Goal: Task Accomplishment & Management: Manage account settings

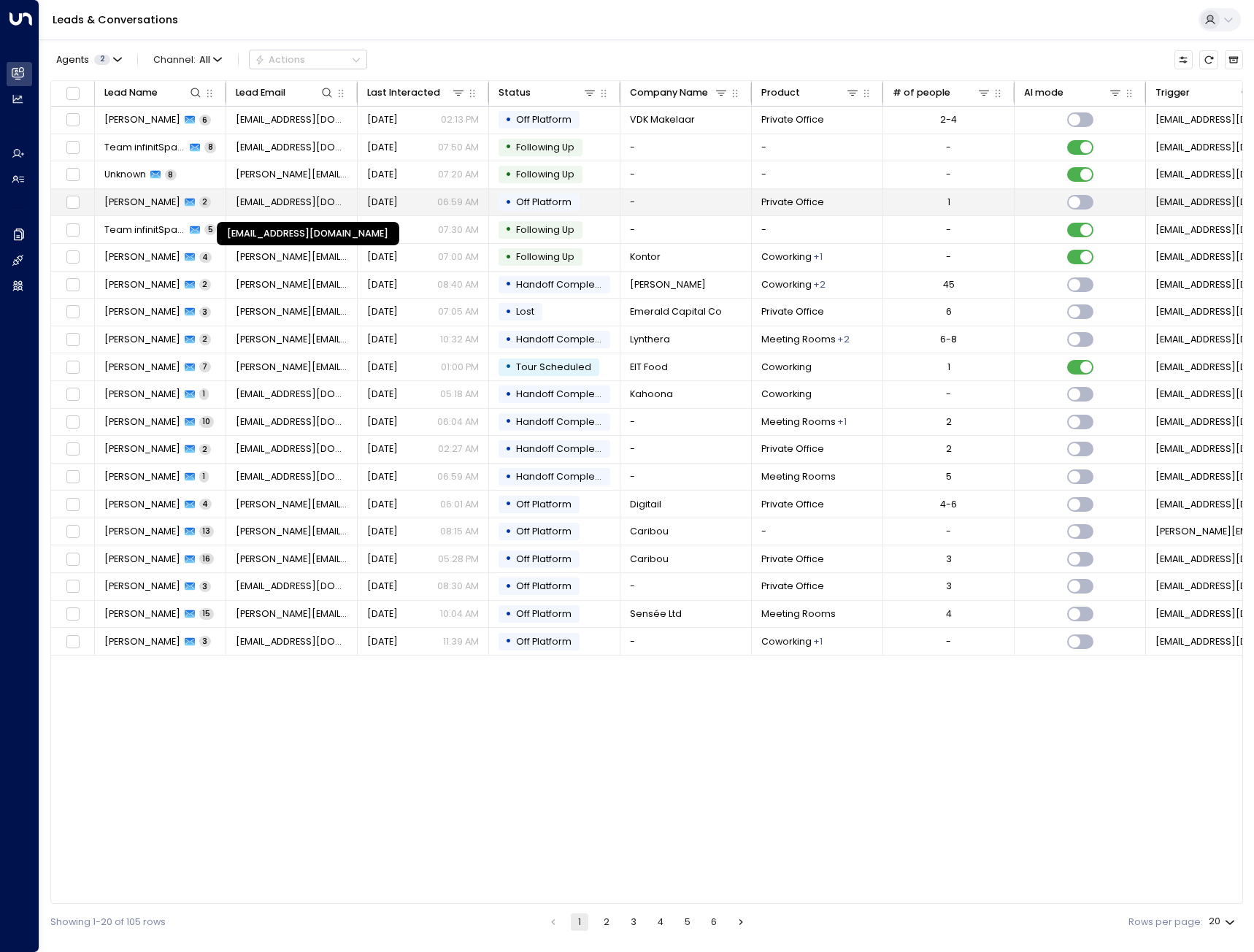
click at [279, 197] on span "[EMAIL_ADDRESS][DOMAIN_NAME]" at bounding box center [292, 202] width 112 height 13
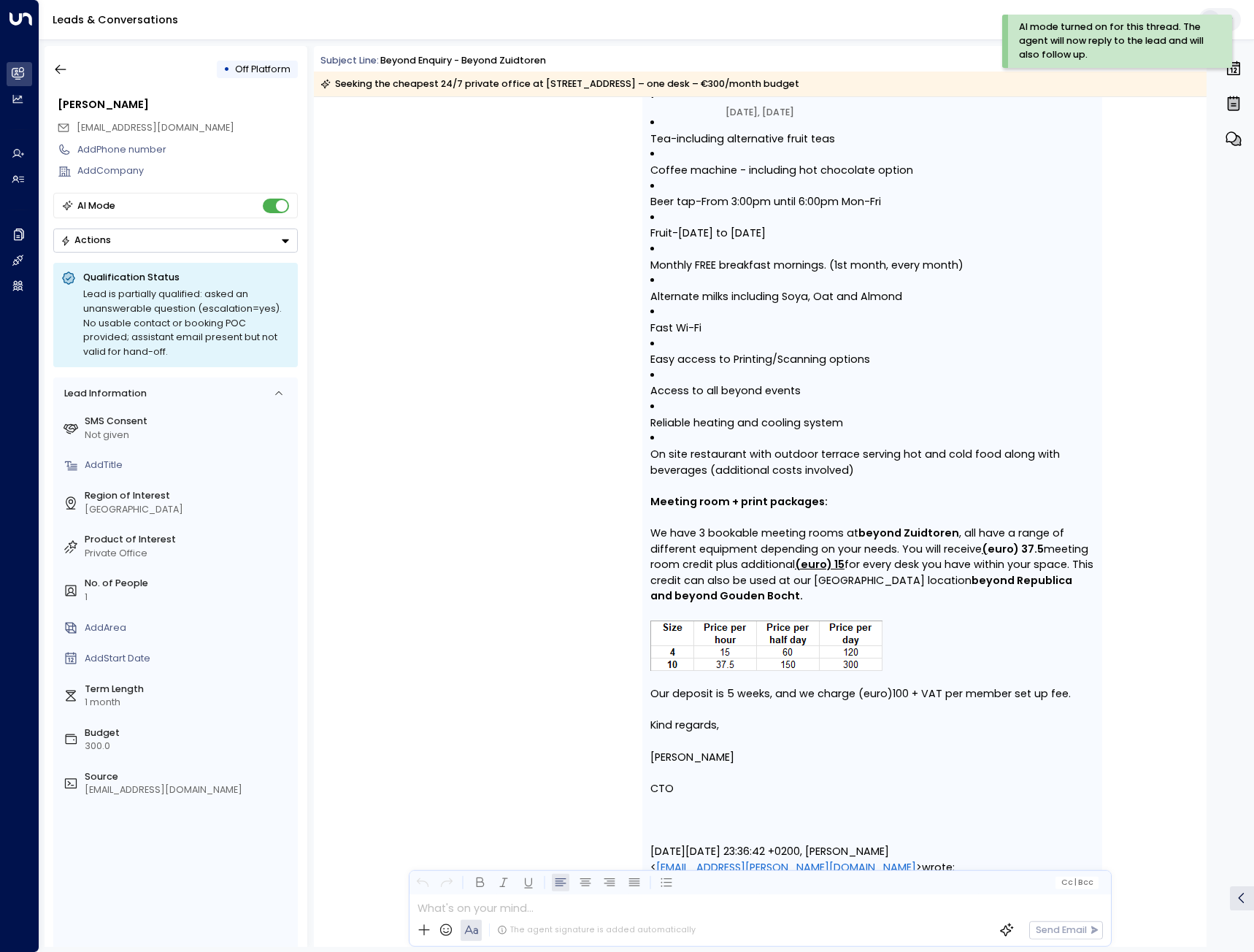
scroll to position [1973, 0]
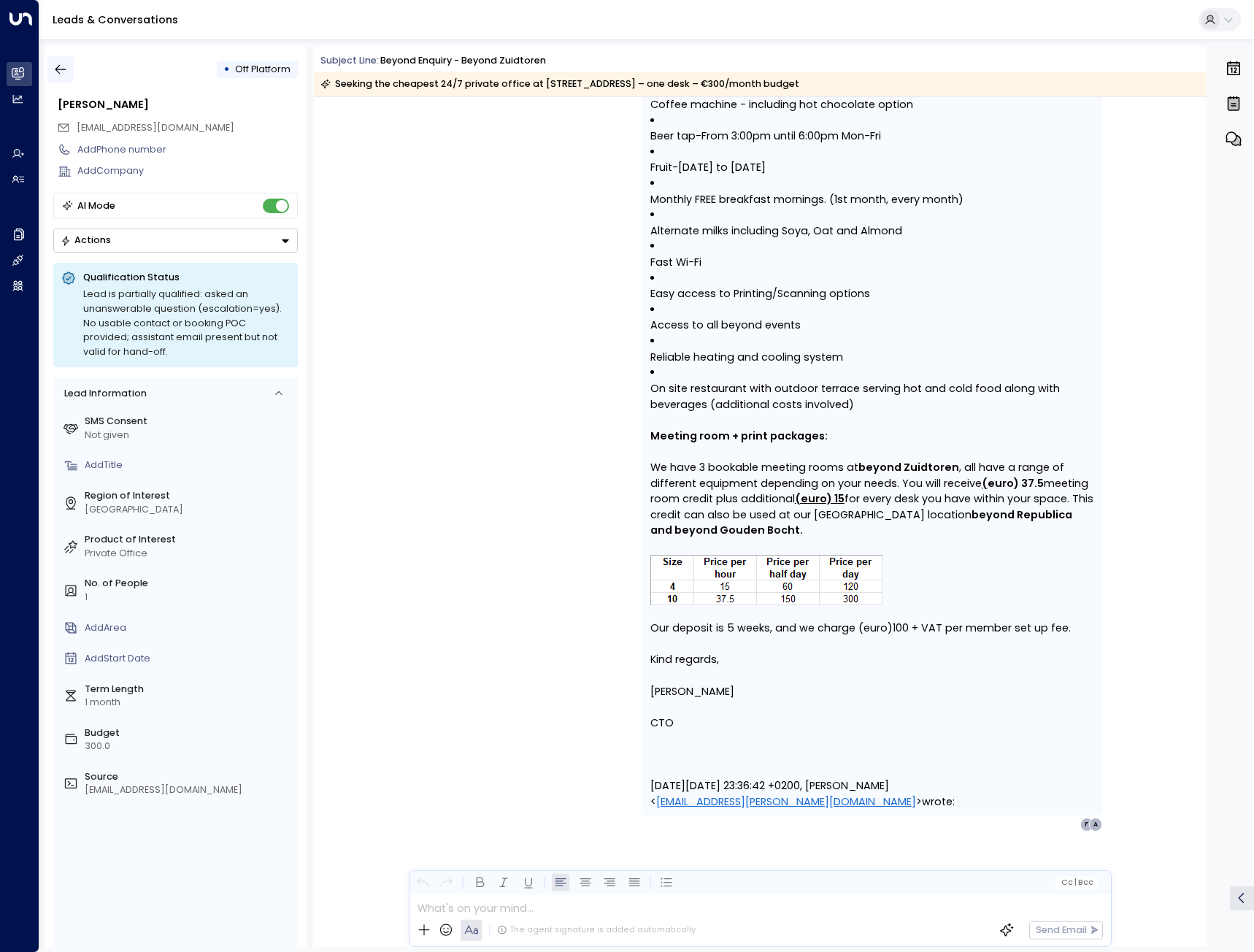
click at [61, 66] on icon "button" at bounding box center [61, 69] width 14 height 14
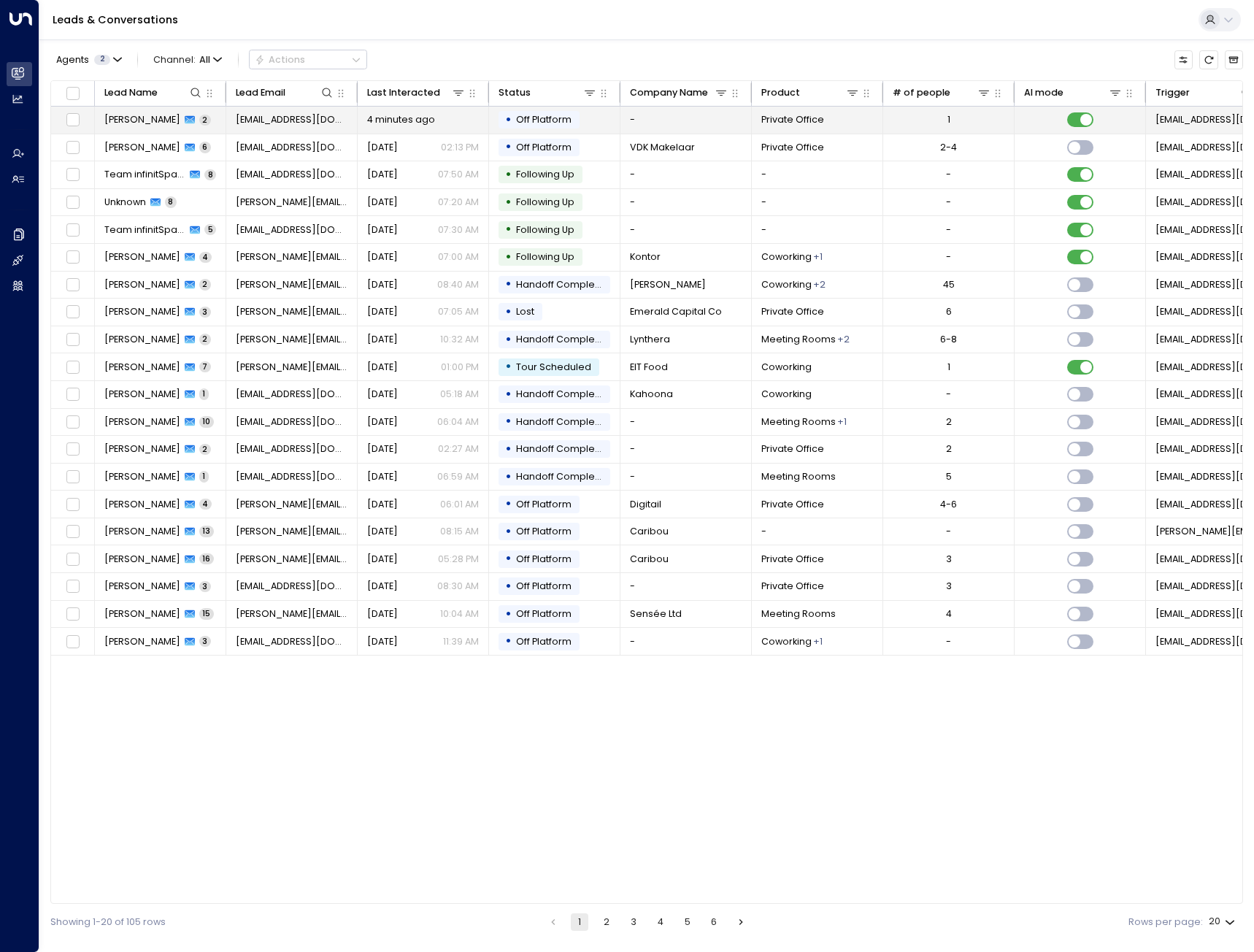
click at [392, 117] on span "4 minutes ago" at bounding box center [400, 120] width 68 height 13
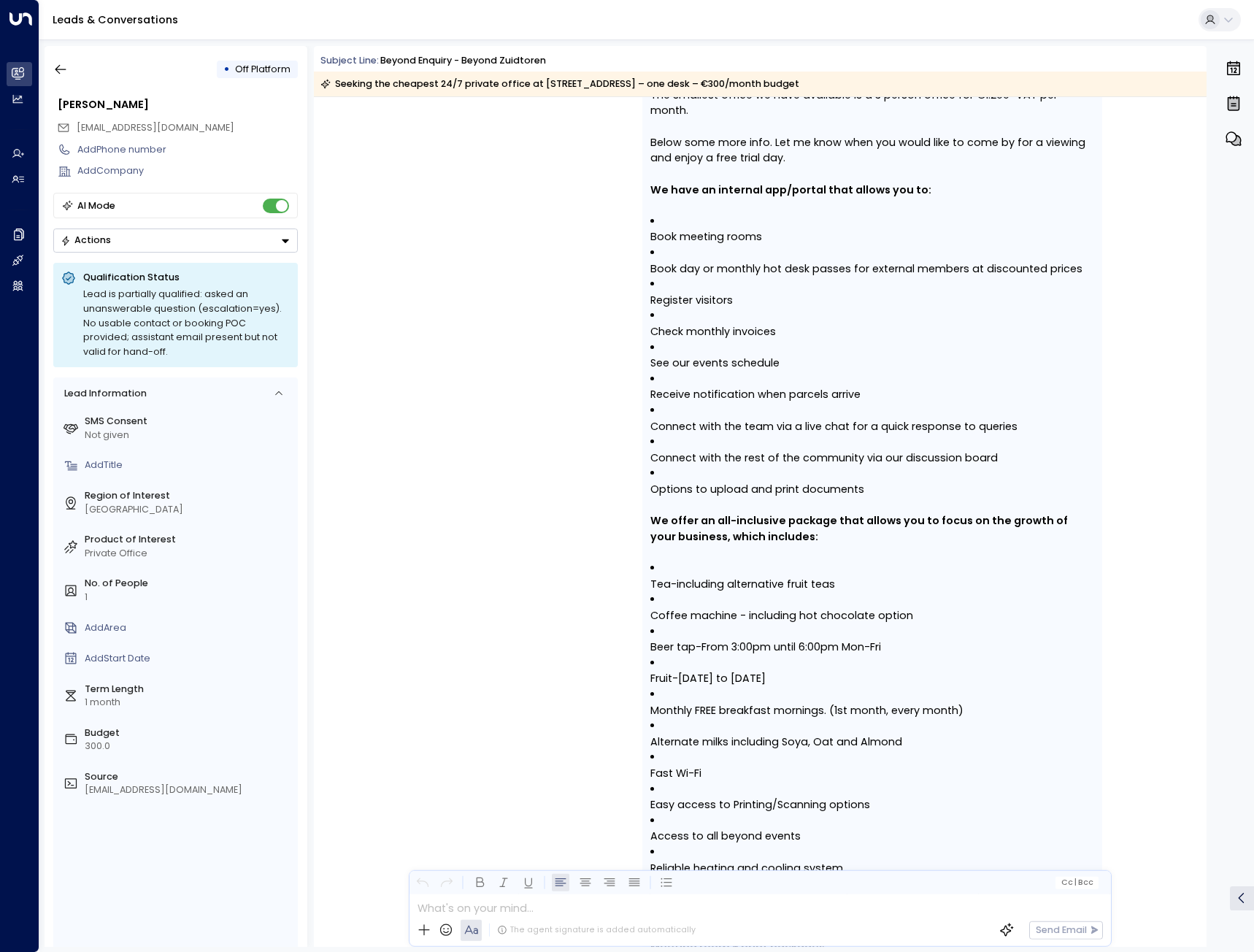
scroll to position [1024, 0]
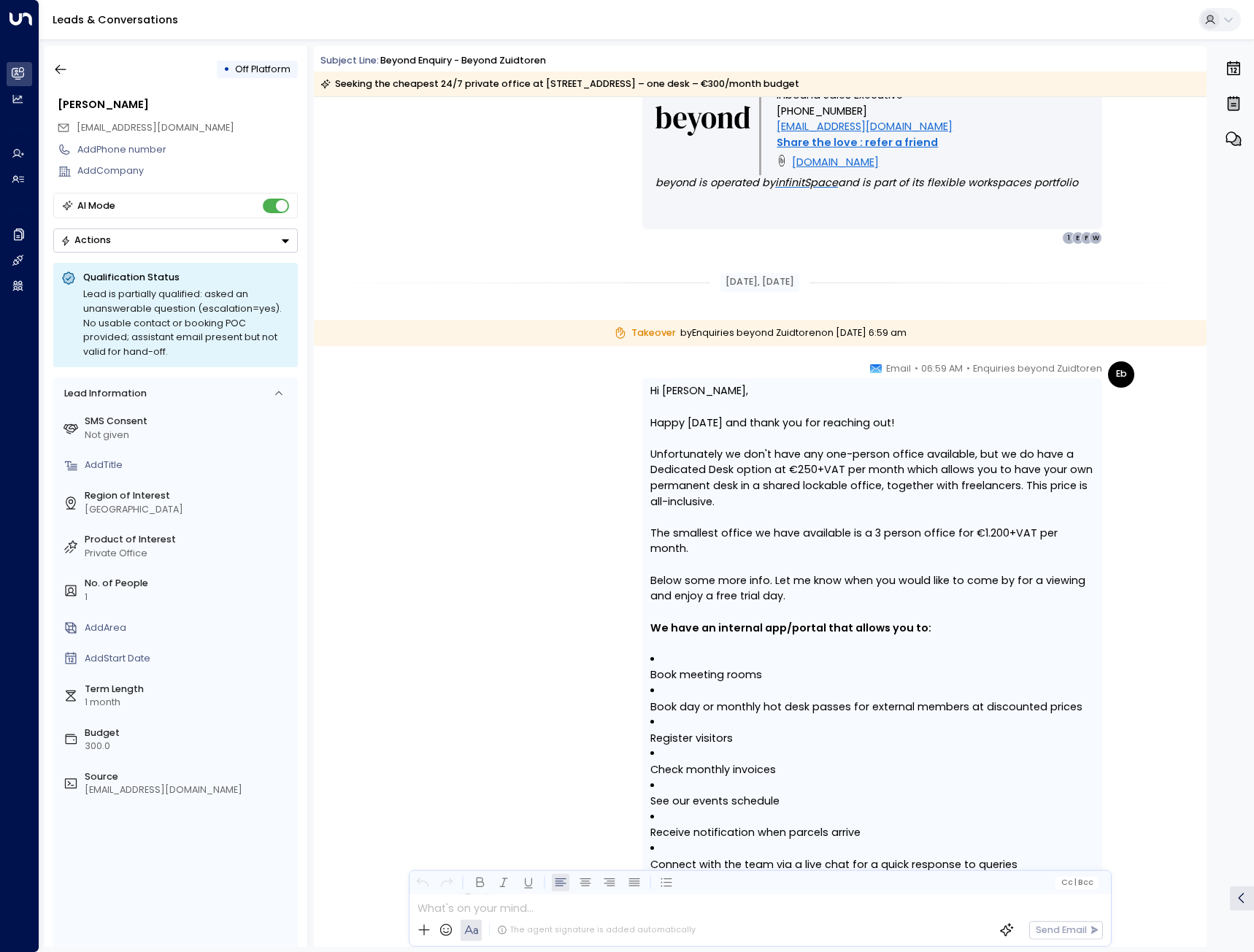
click at [269, 238] on button "Actions" at bounding box center [175, 241] width 245 height 24
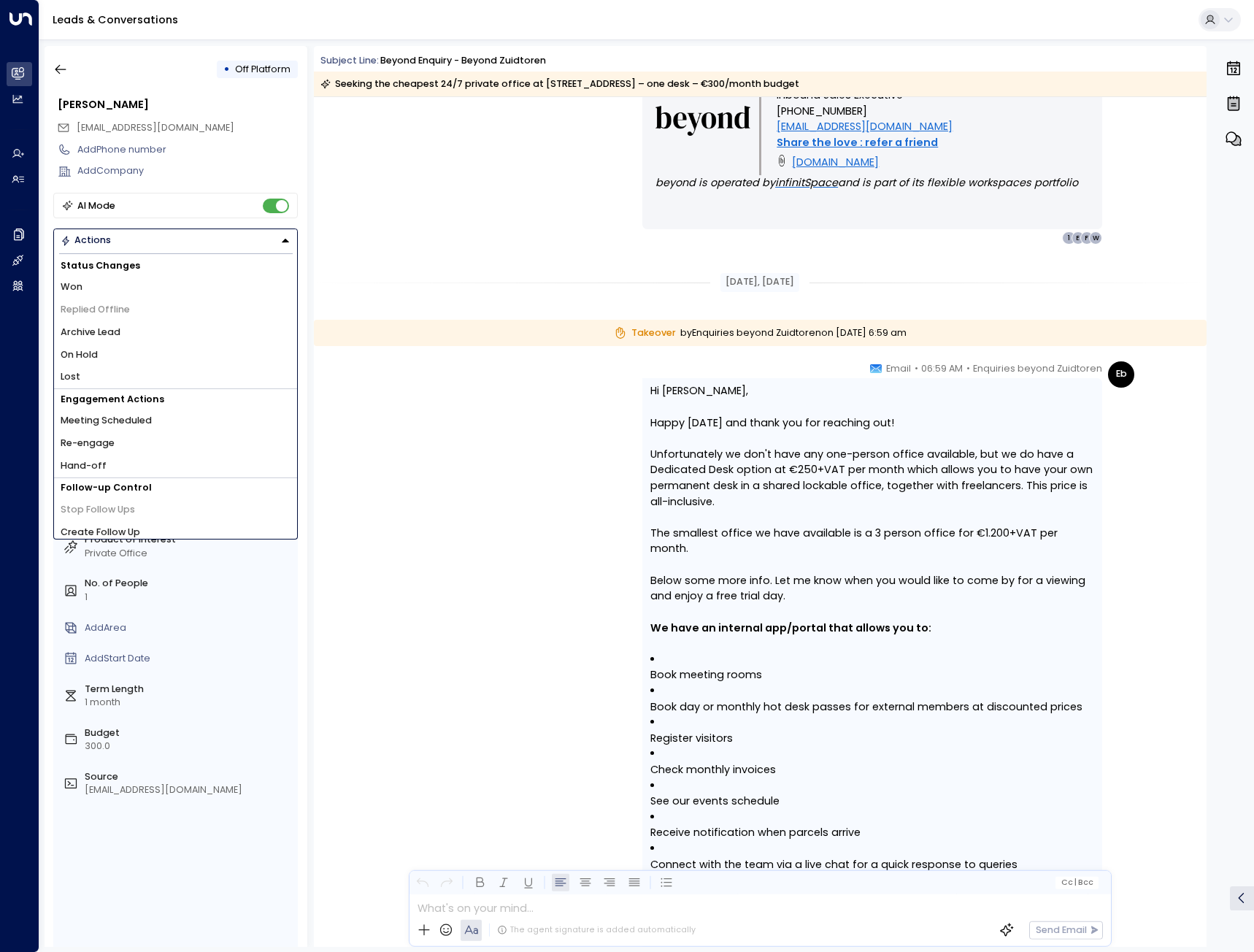
click at [269, 238] on button "Actions" at bounding box center [175, 241] width 245 height 24
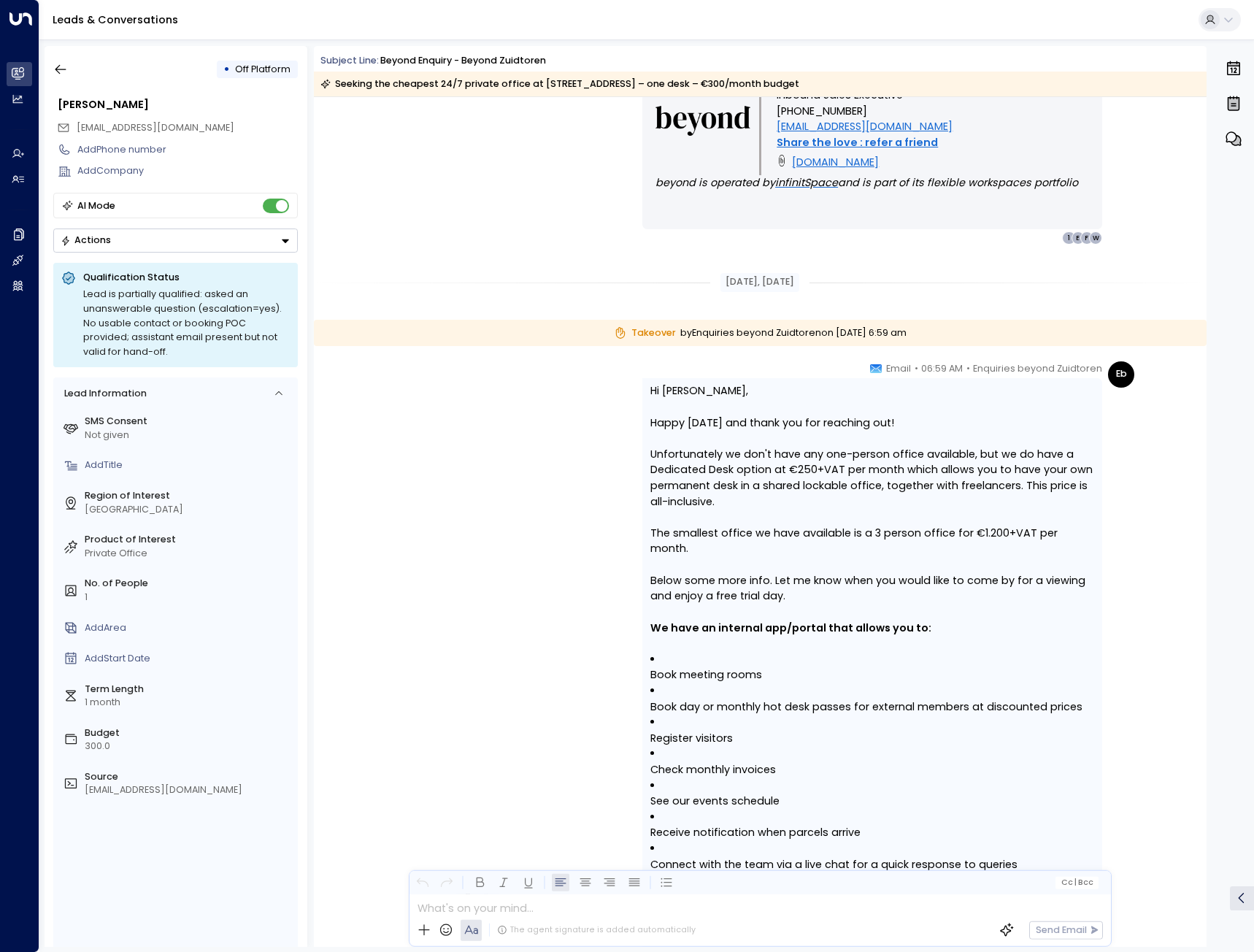
click at [247, 238] on button "Actions" at bounding box center [175, 241] width 245 height 24
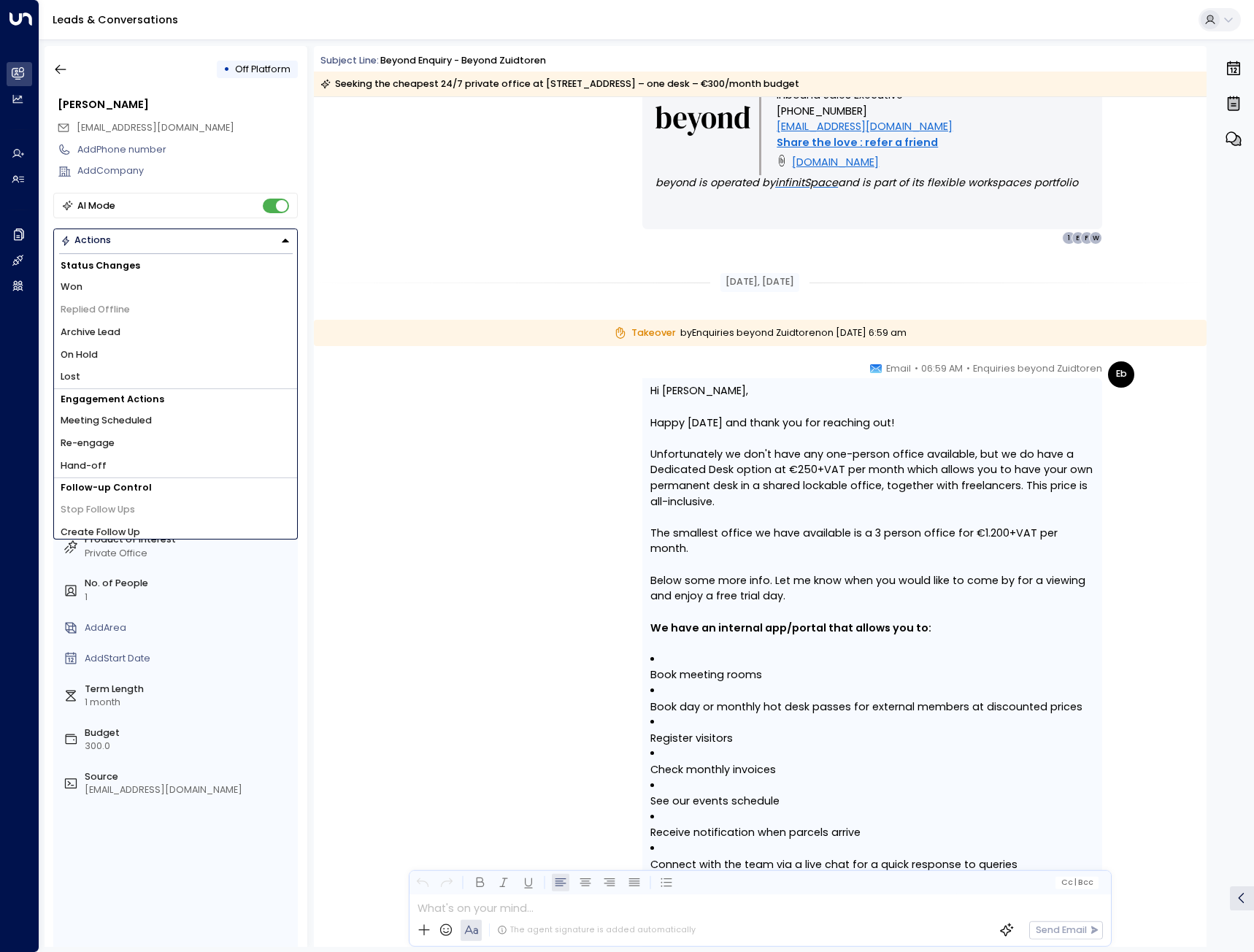
click at [159, 442] on li "Re-engage" at bounding box center [175, 443] width 243 height 22
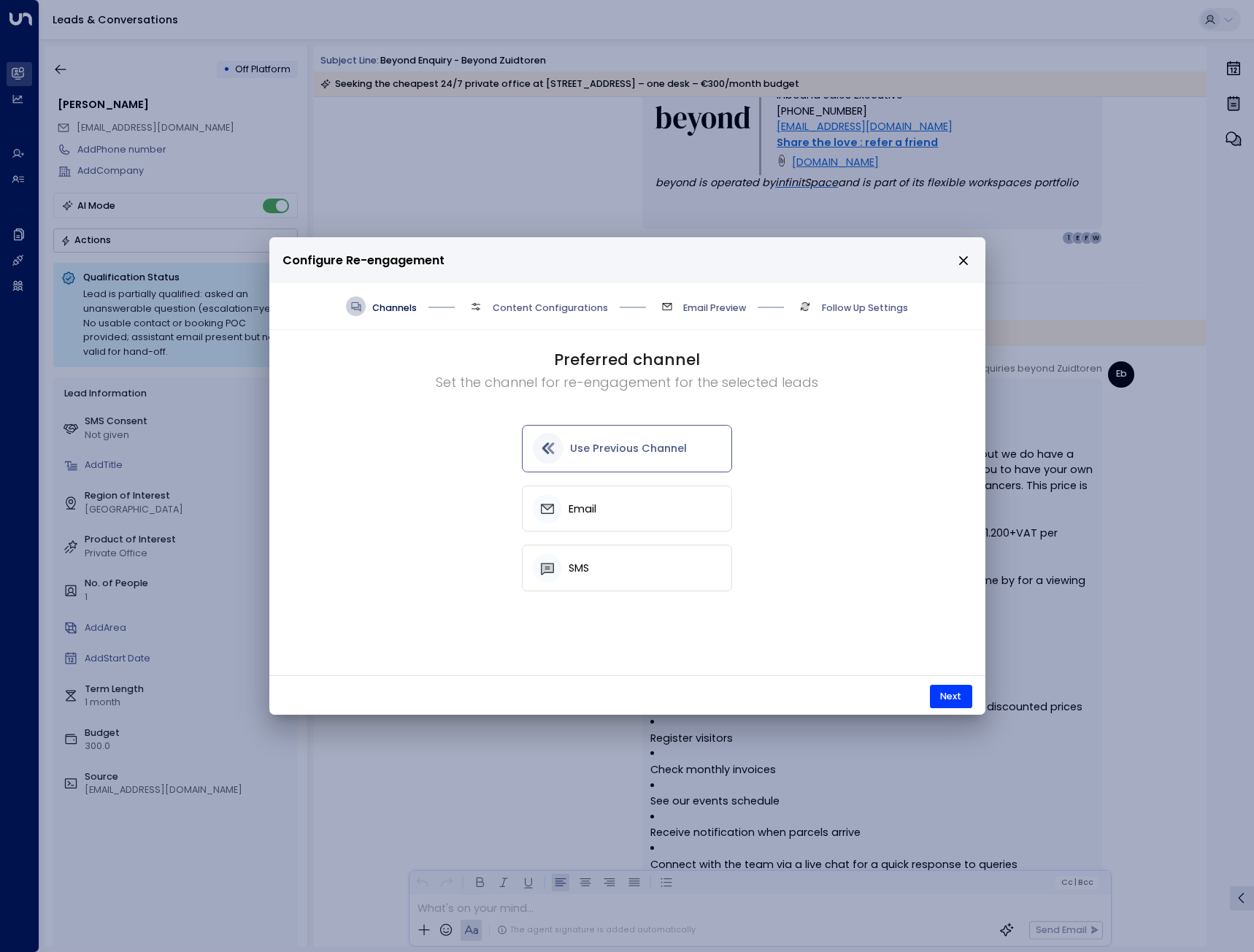
click at [627, 444] on h5 "Use Previous Channel" at bounding box center [628, 449] width 116 height 13
click at [953, 690] on button "Next" at bounding box center [950, 696] width 42 height 23
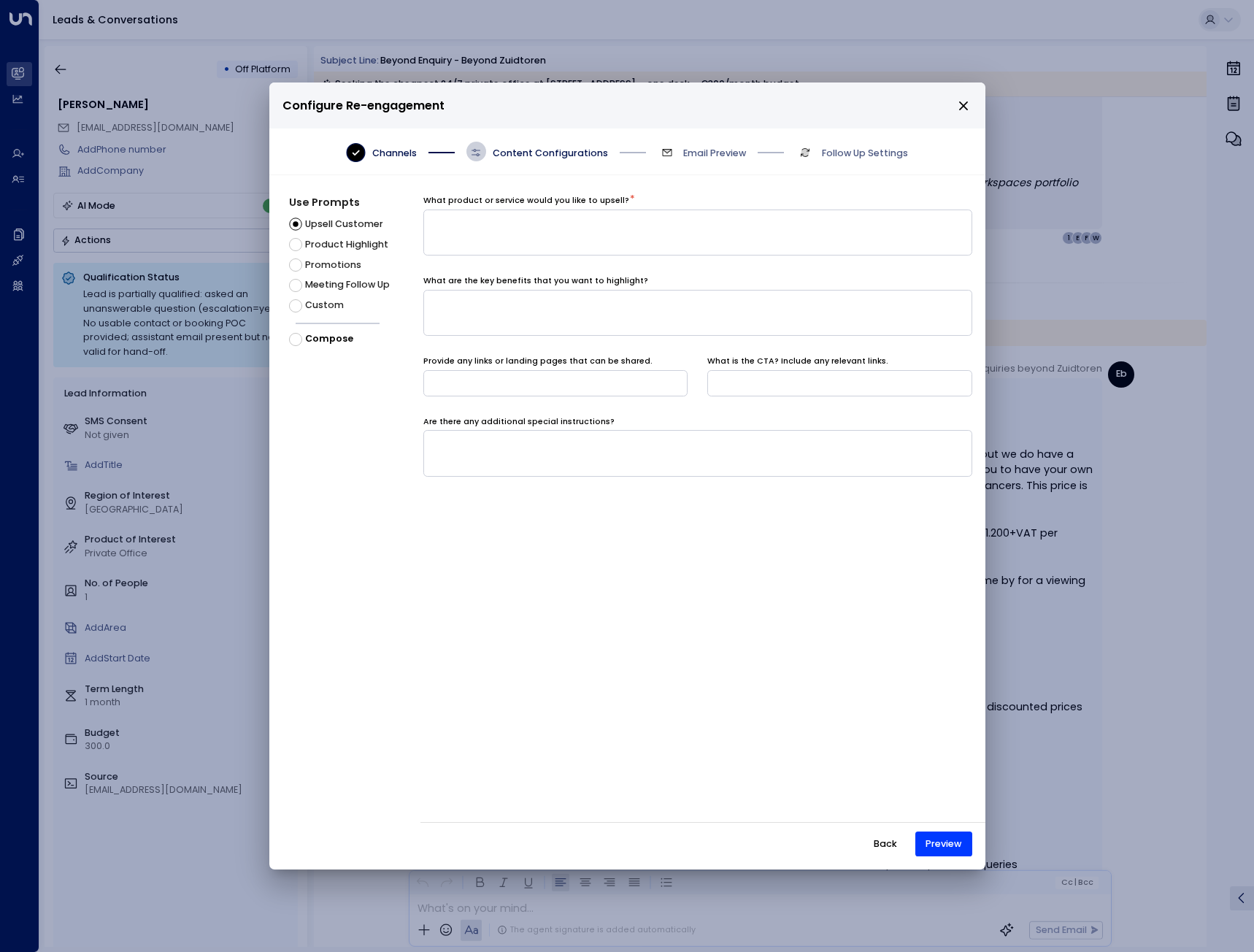
click at [964, 108] on icon "close" at bounding box center [963, 105] width 13 height 13
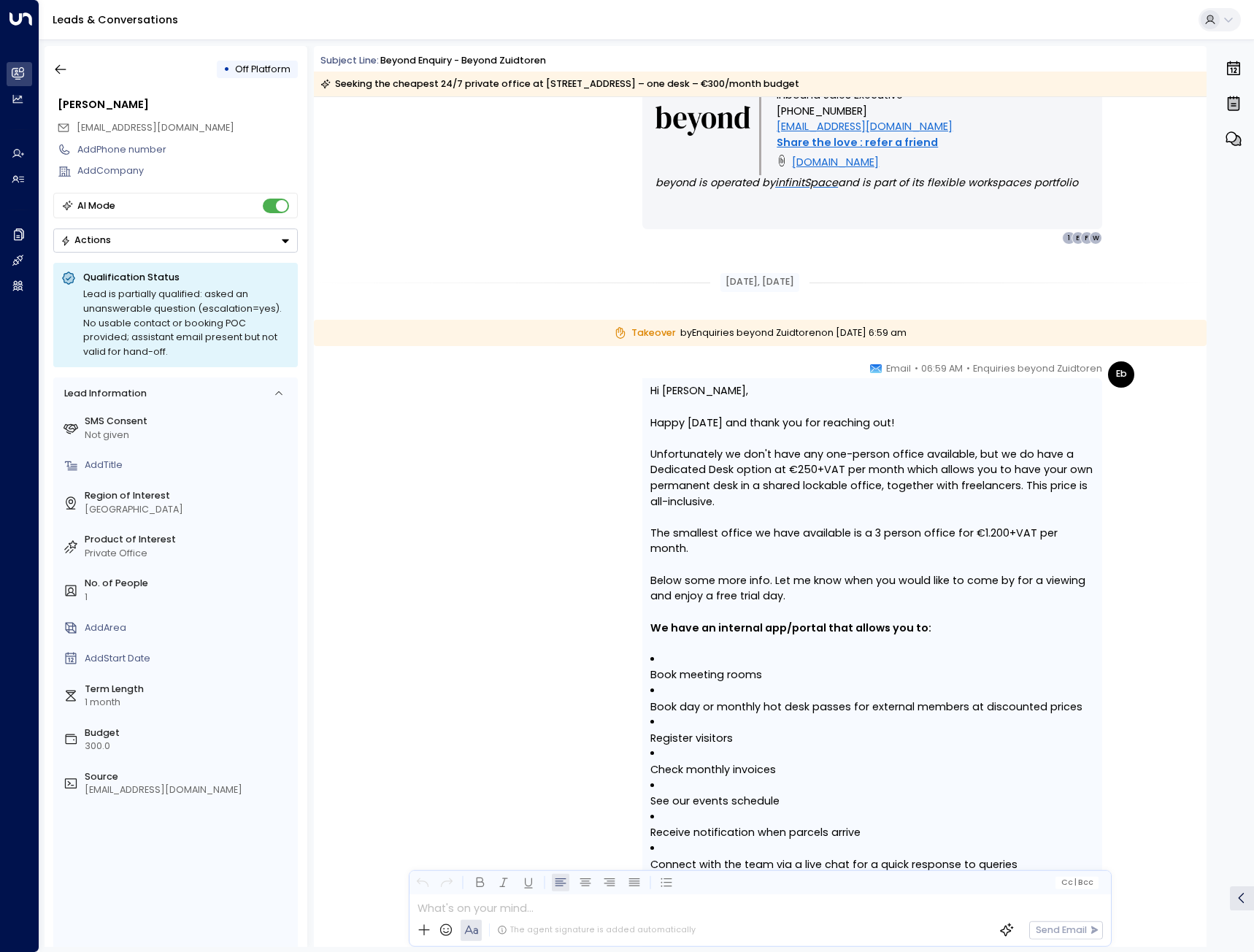
click at [238, 238] on button "Actions" at bounding box center [175, 241] width 245 height 24
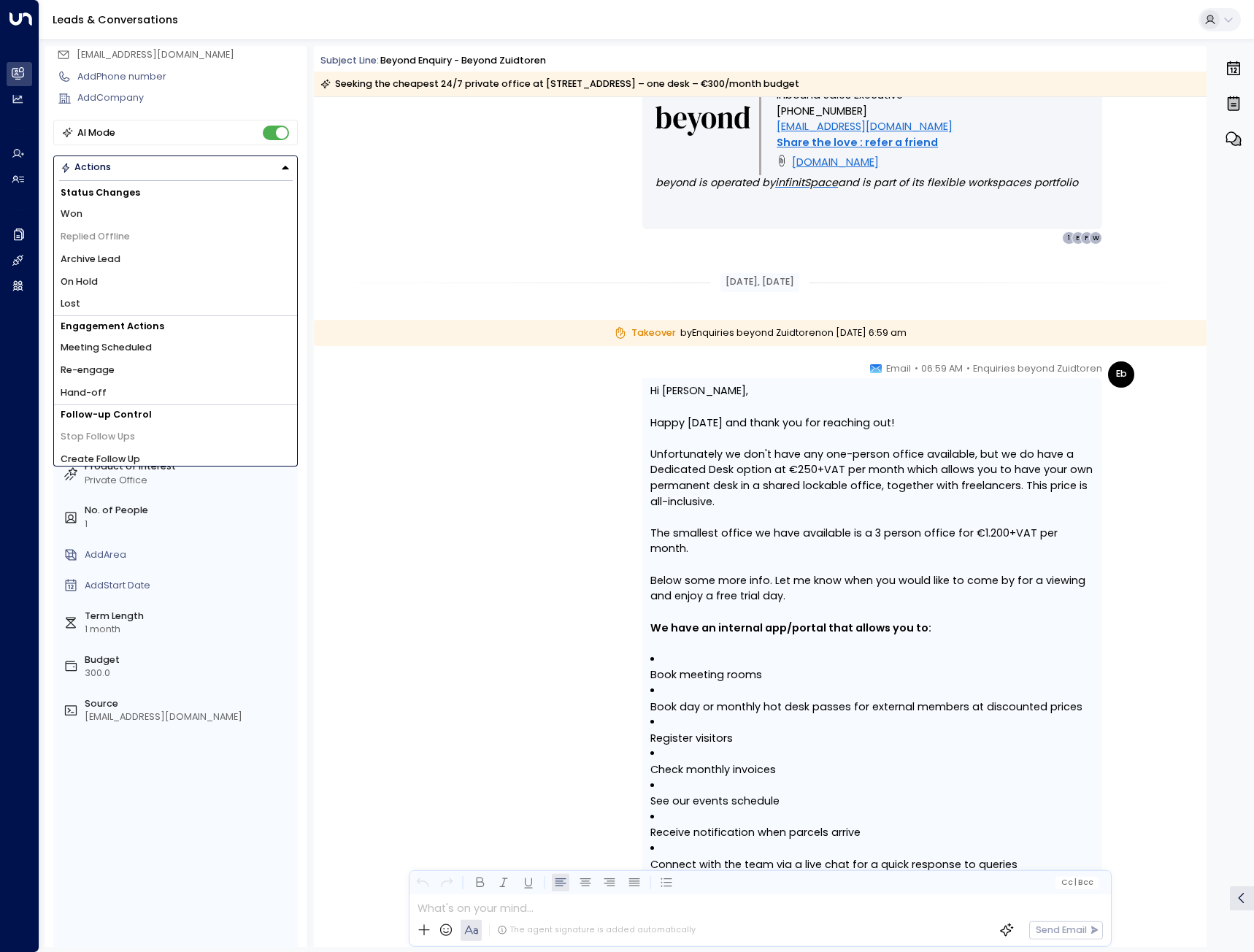
scroll to position [6, 0]
click at [138, 451] on span "Create Follow Up" at bounding box center [100, 453] width 80 height 14
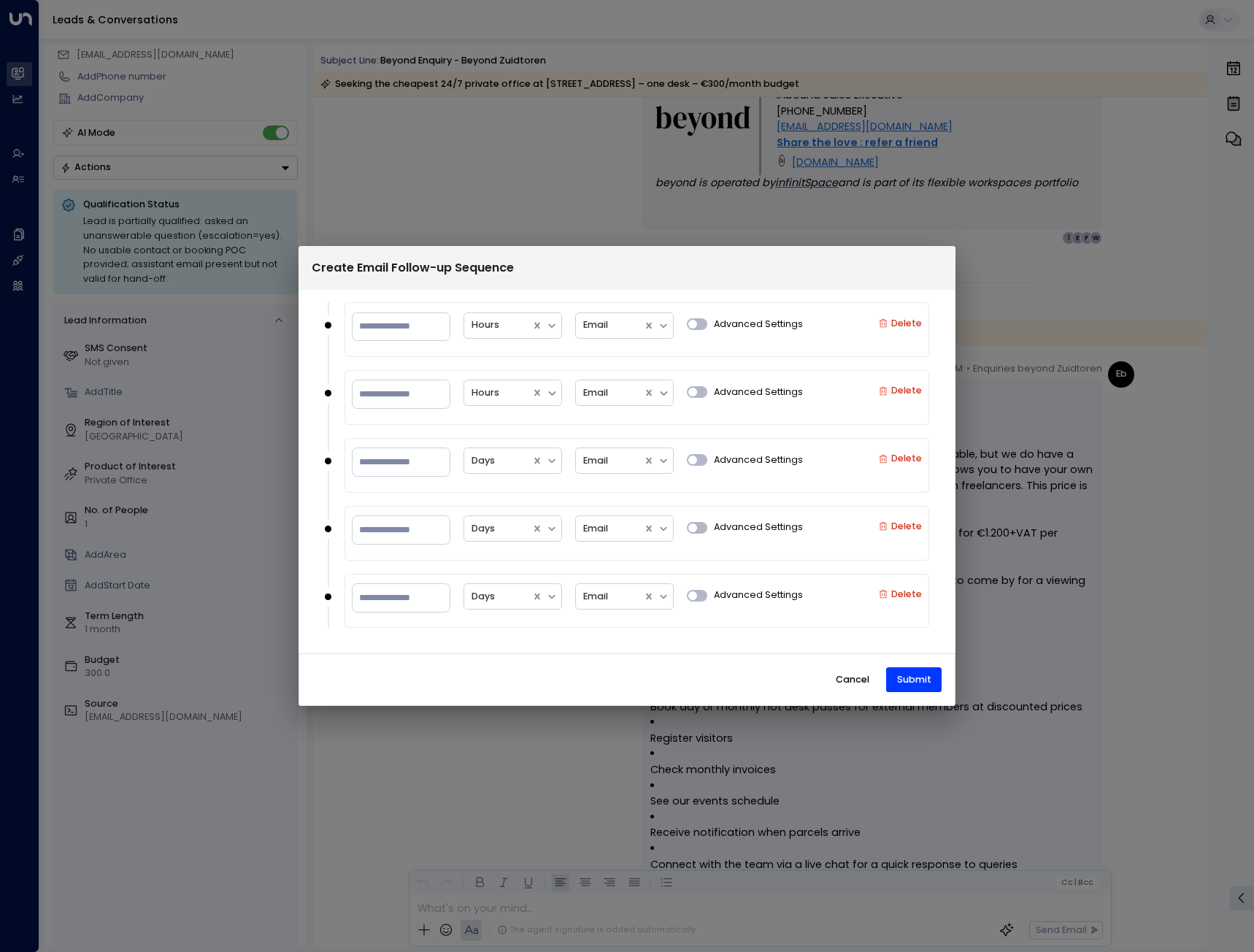
click at [848, 675] on button "Cancel" at bounding box center [851, 679] width 56 height 25
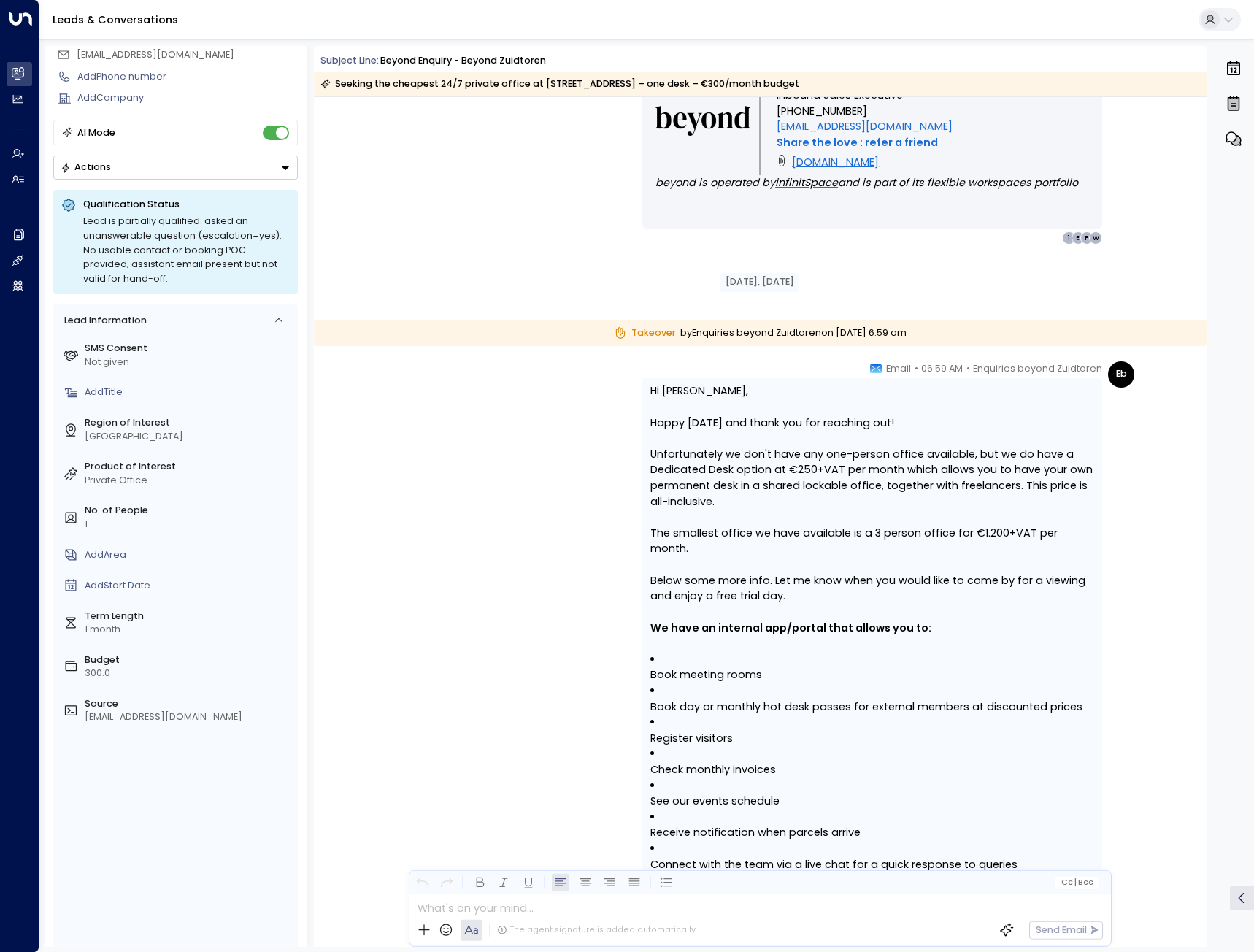
click at [122, 164] on button "Actions" at bounding box center [175, 167] width 245 height 24
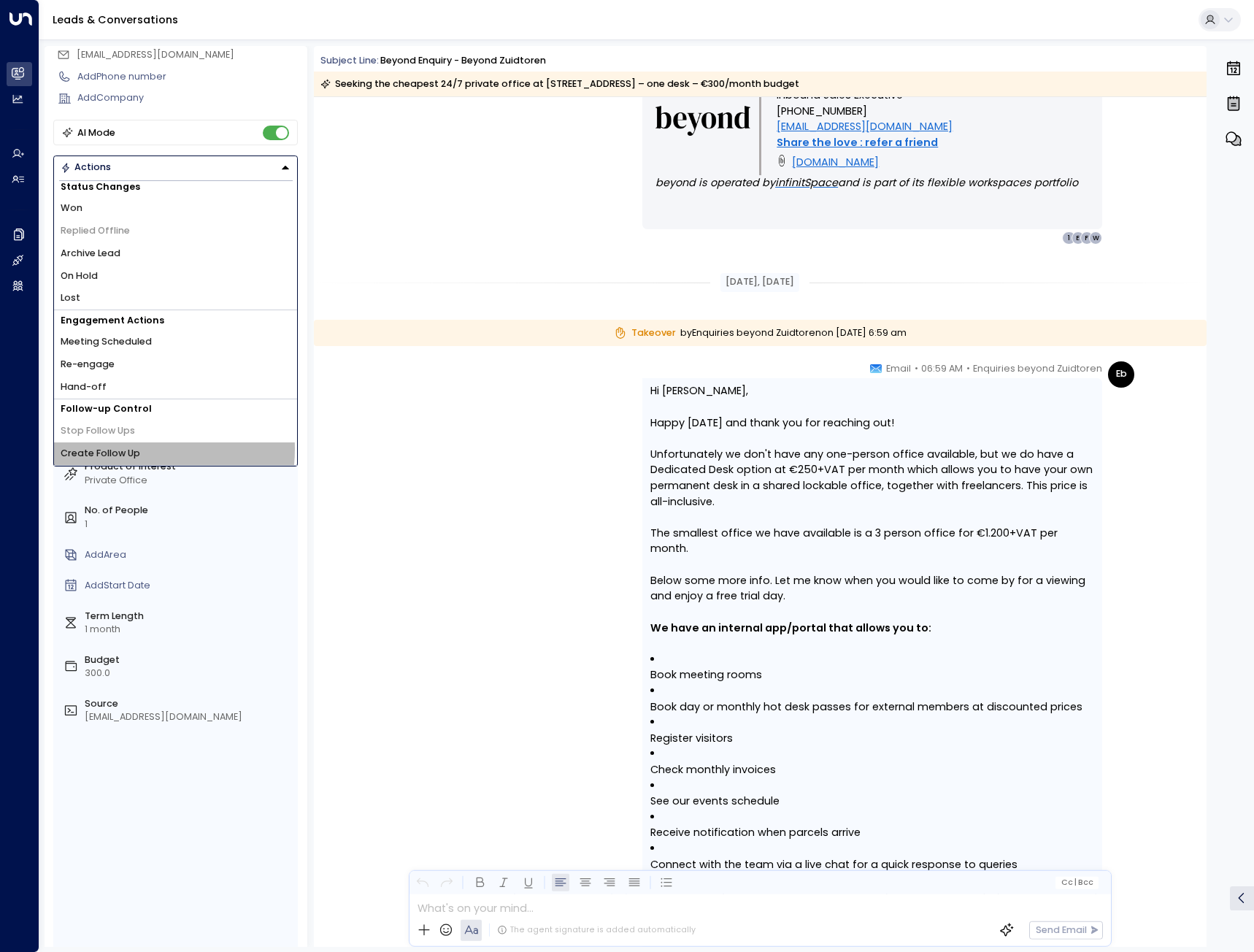
click at [124, 450] on span "Create Follow Up" at bounding box center [100, 453] width 80 height 14
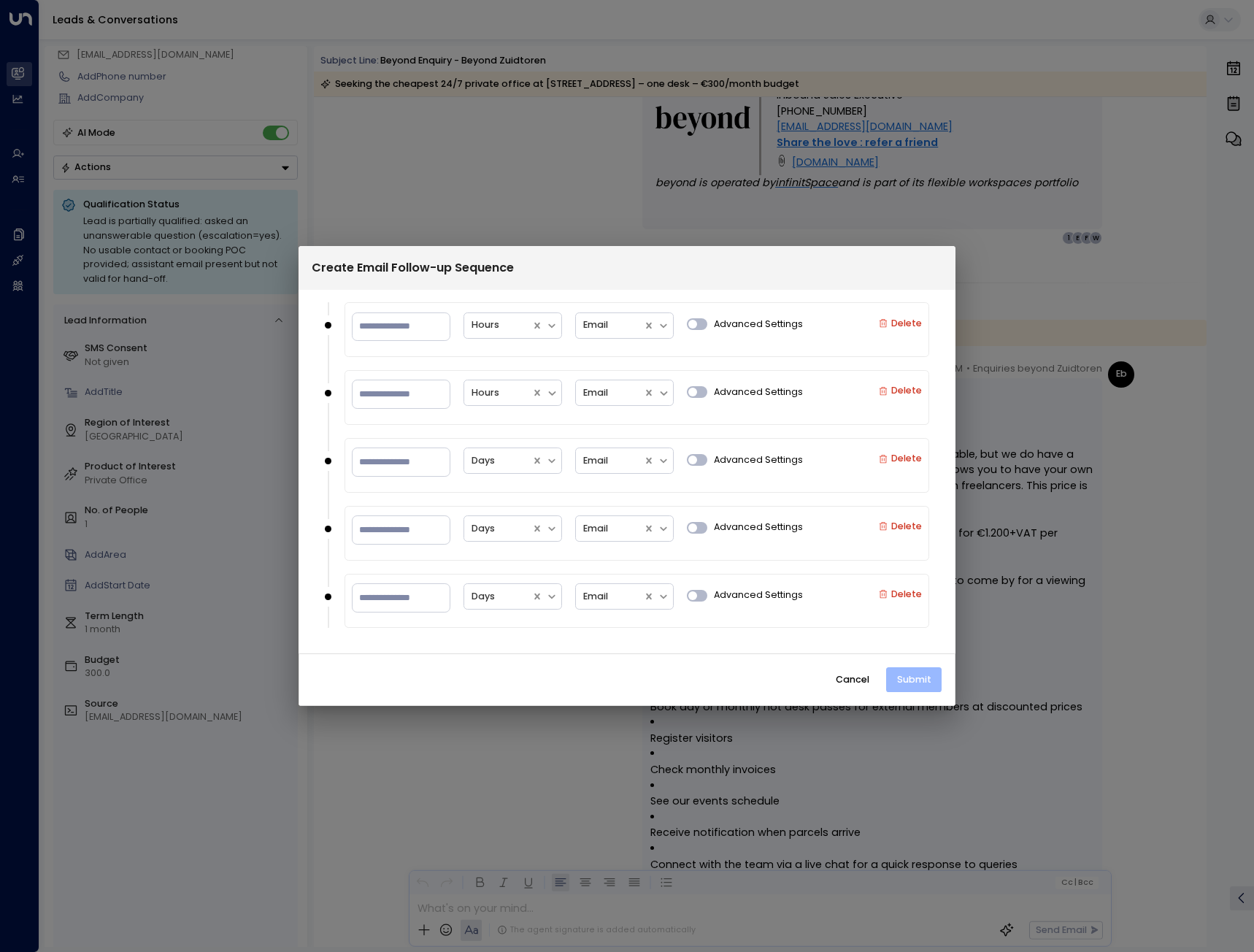
click at [910, 675] on button "Submit" at bounding box center [914, 679] width 56 height 25
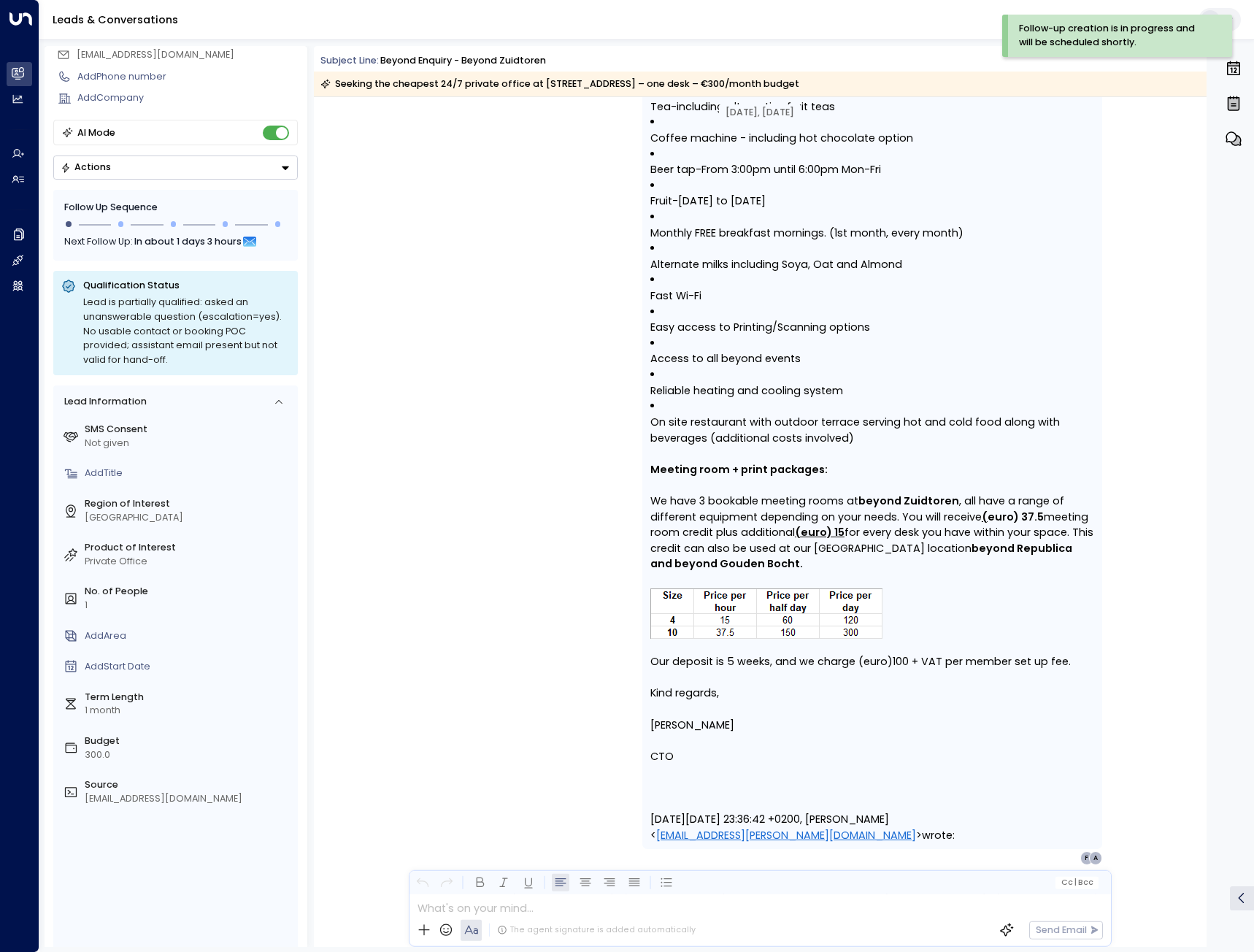
scroll to position [1973, 0]
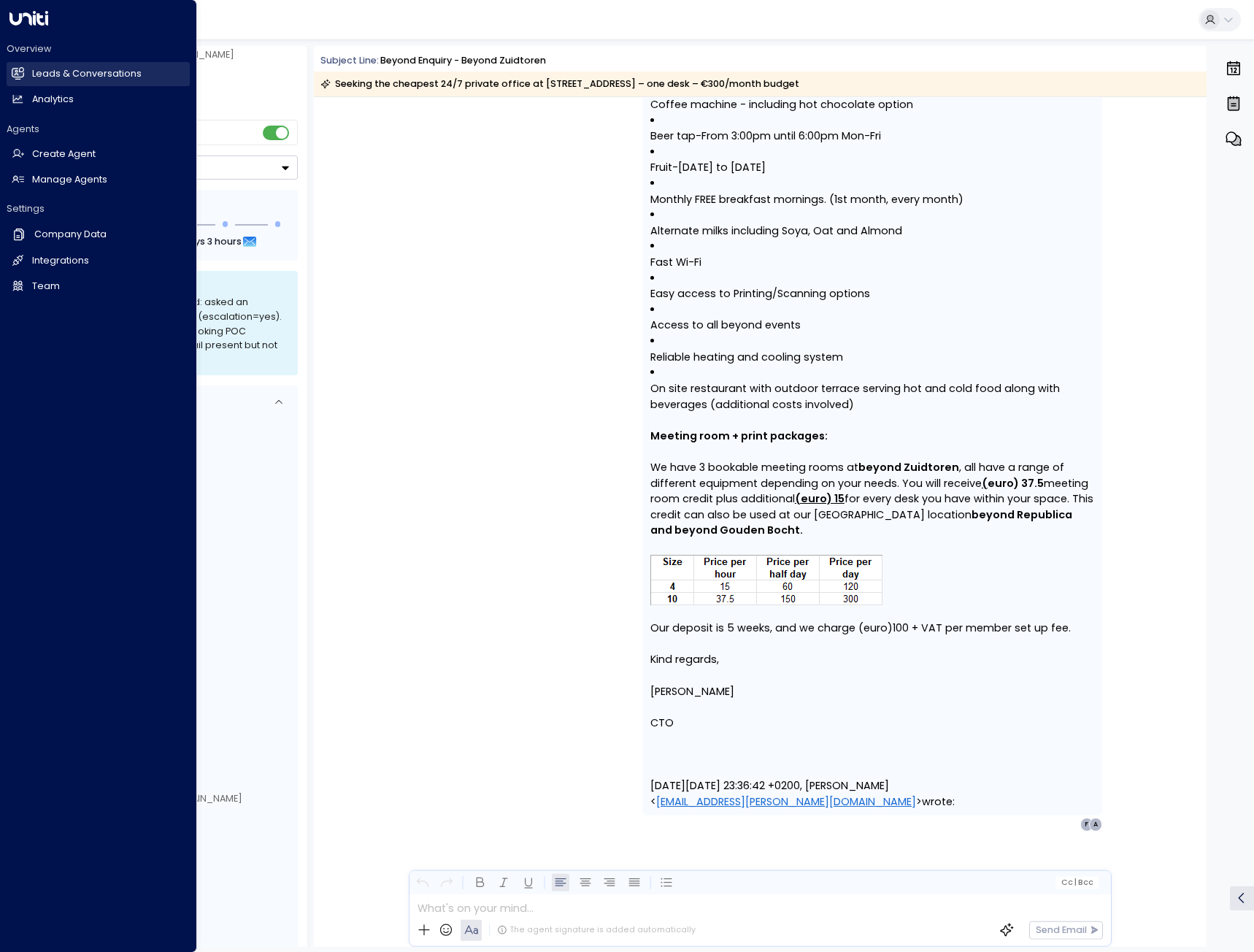
click at [47, 73] on h2 "Leads & Conversations" at bounding box center [86, 73] width 109 height 14
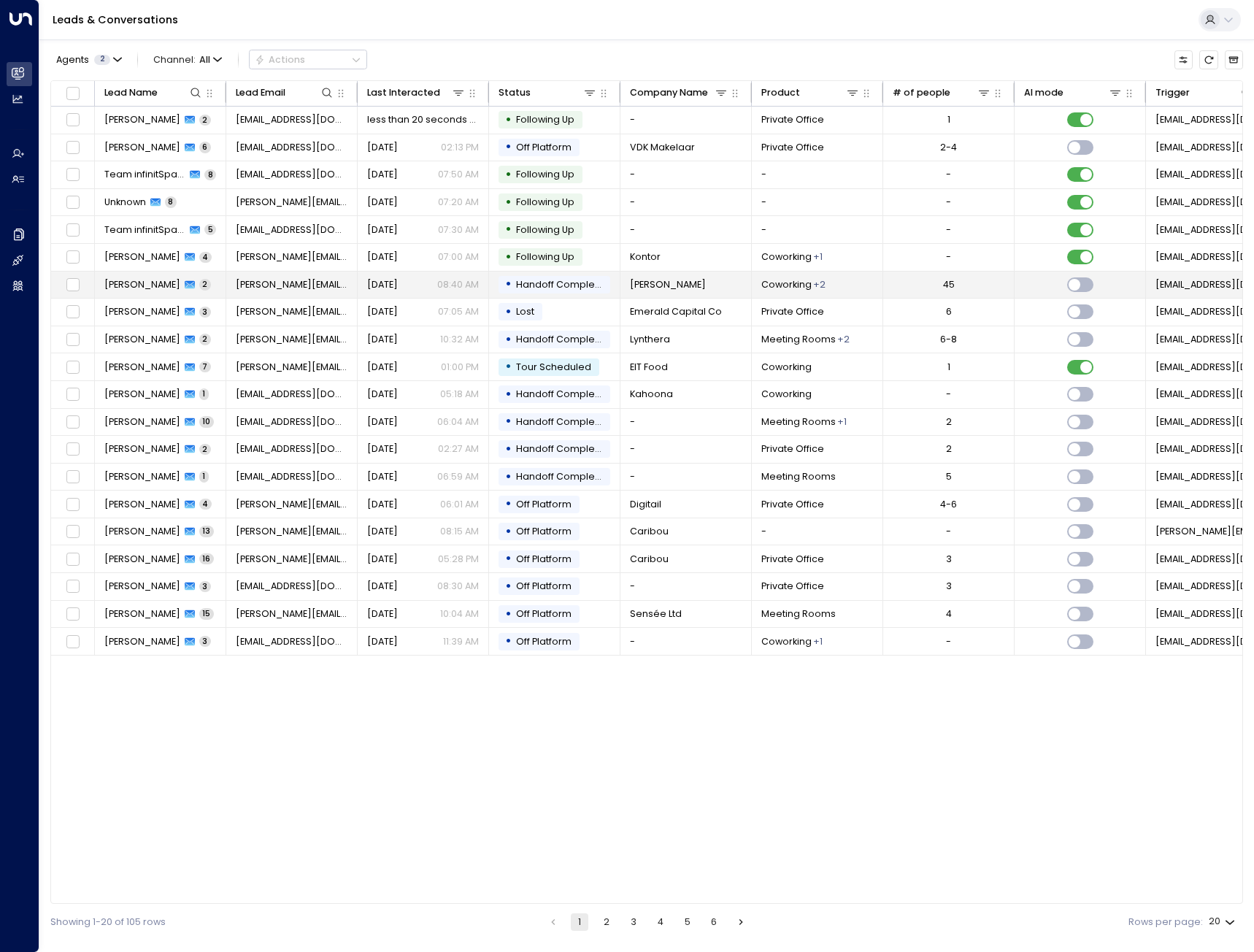
click at [333, 289] on td "[PERSON_NAME][EMAIL_ADDRESS][PERSON_NAME][DOMAIN_NAME]" at bounding box center [292, 285] width 132 height 27
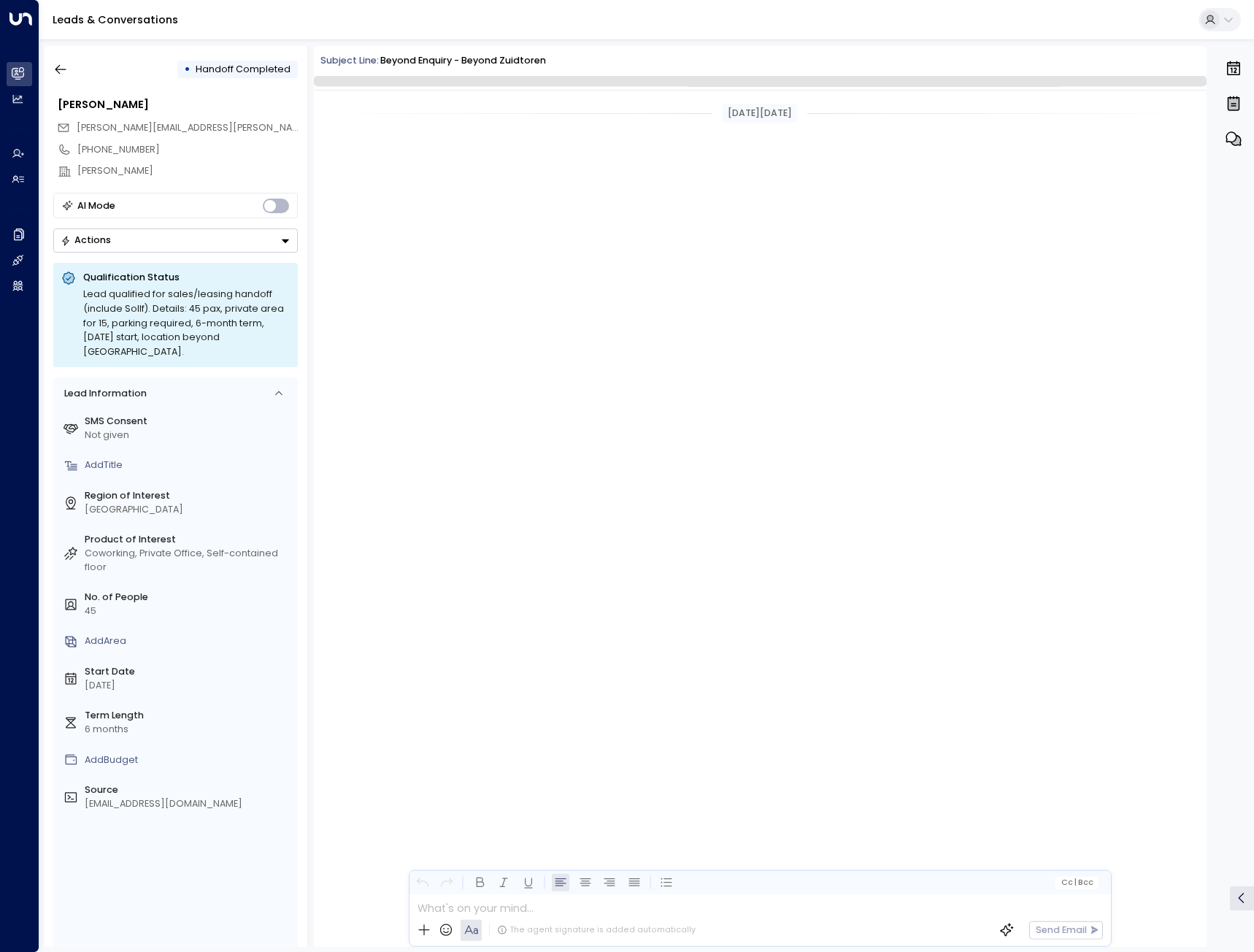
scroll to position [1466, 0]
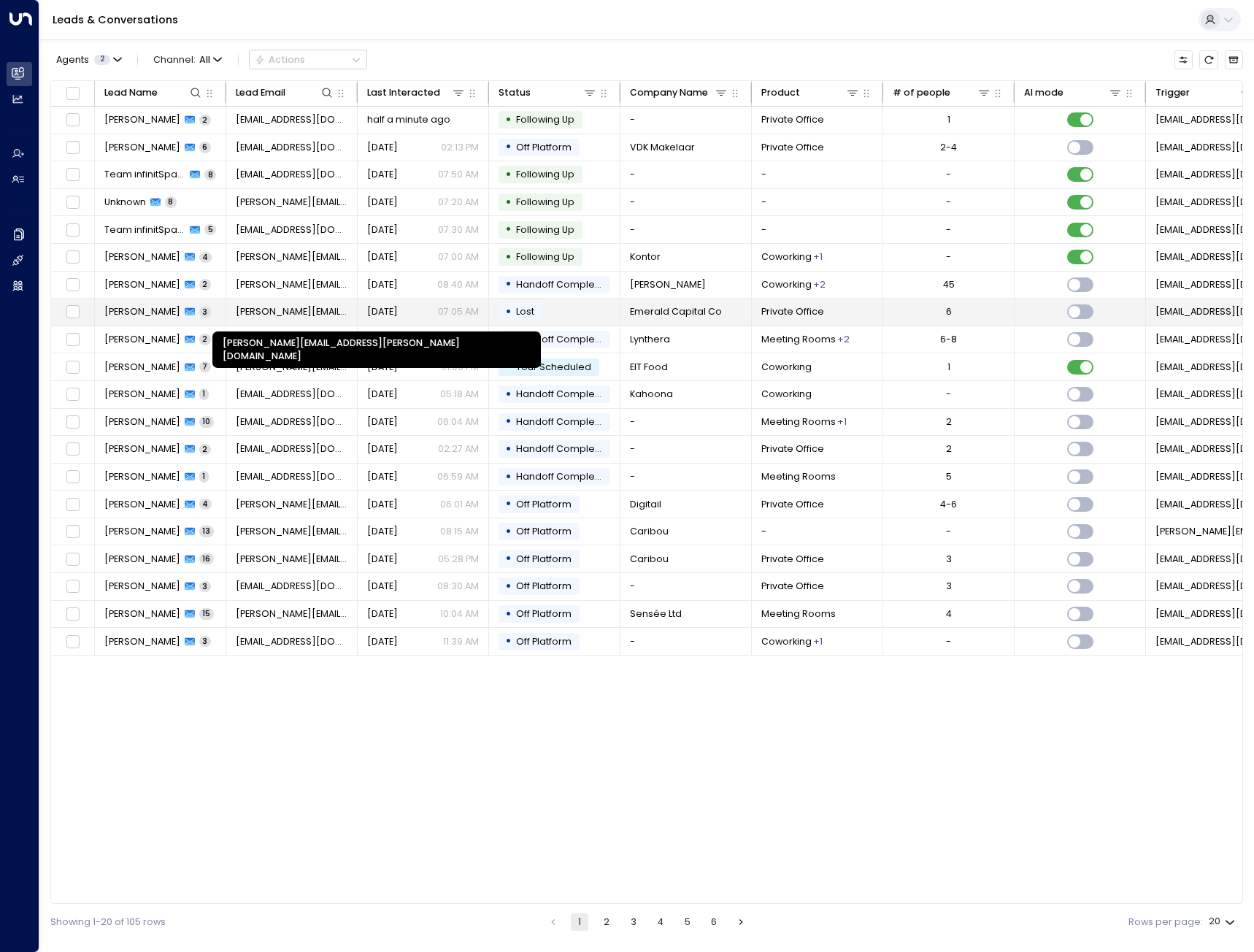
click at [322, 308] on span "[PERSON_NAME][EMAIL_ADDRESS][PERSON_NAME][DOMAIN_NAME]" at bounding box center [292, 312] width 112 height 13
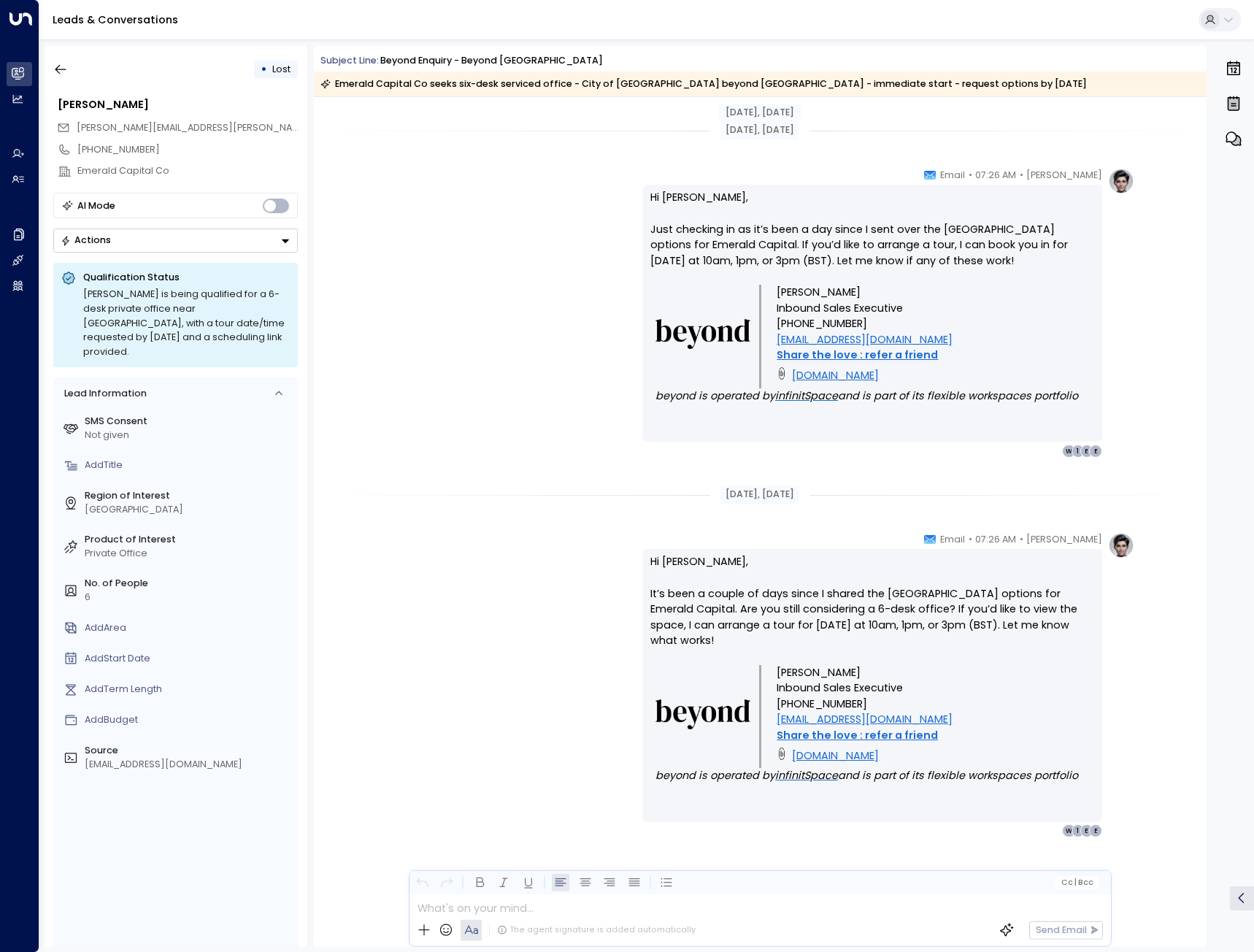
scroll to position [1614, 0]
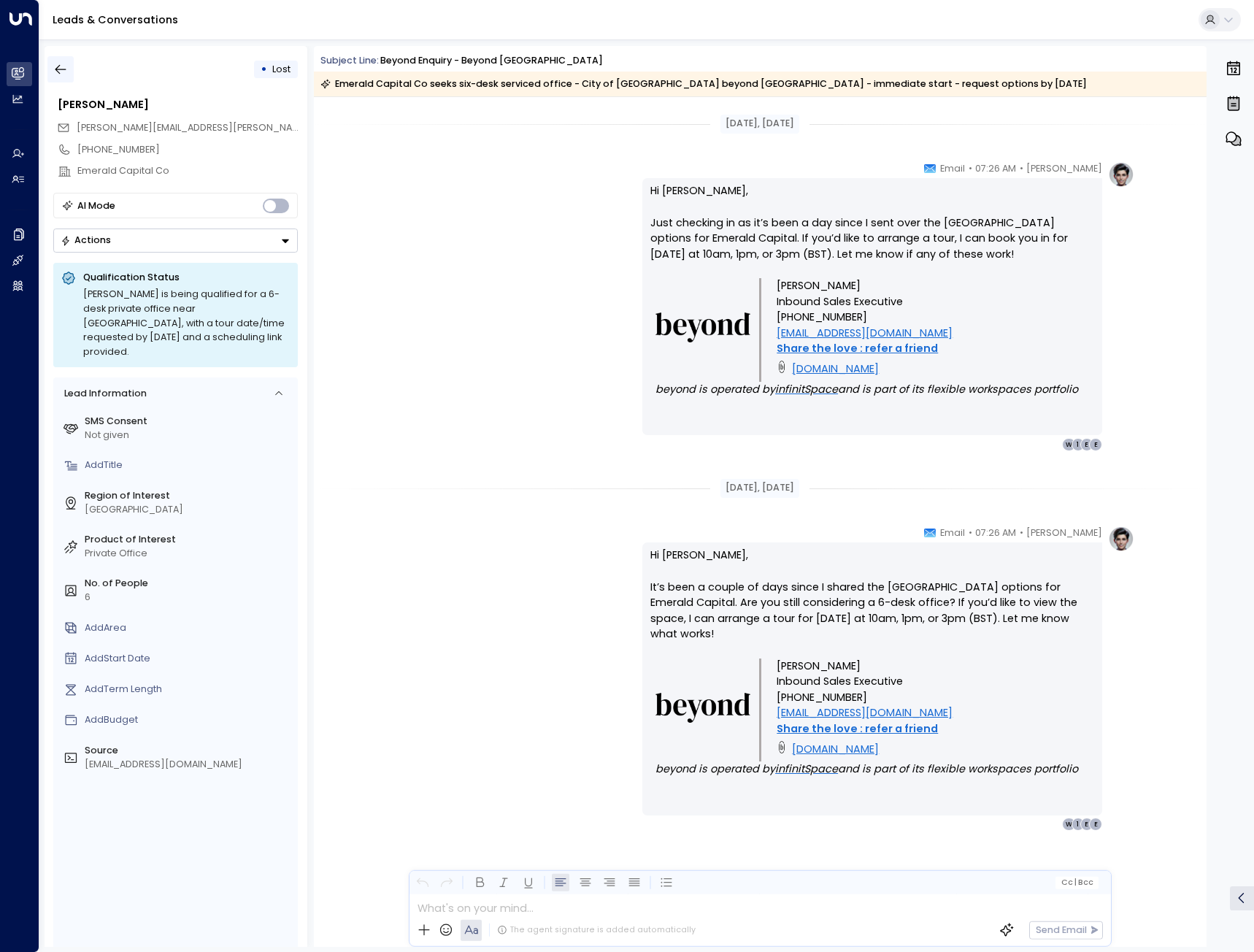
click at [58, 69] on icon "button" at bounding box center [61, 69] width 11 height 10
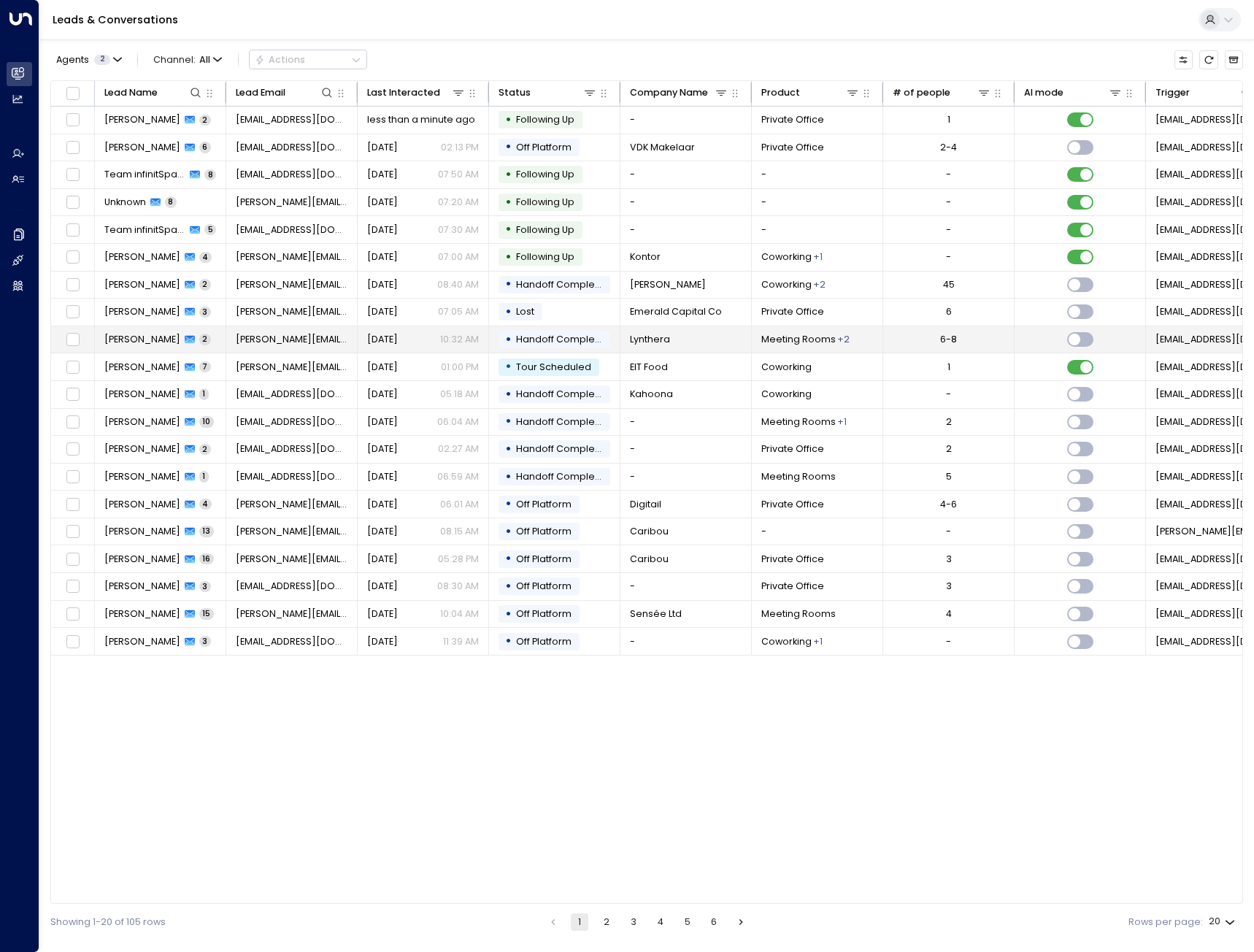
click at [447, 337] on p "10:32 AM" at bounding box center [459, 339] width 39 height 13
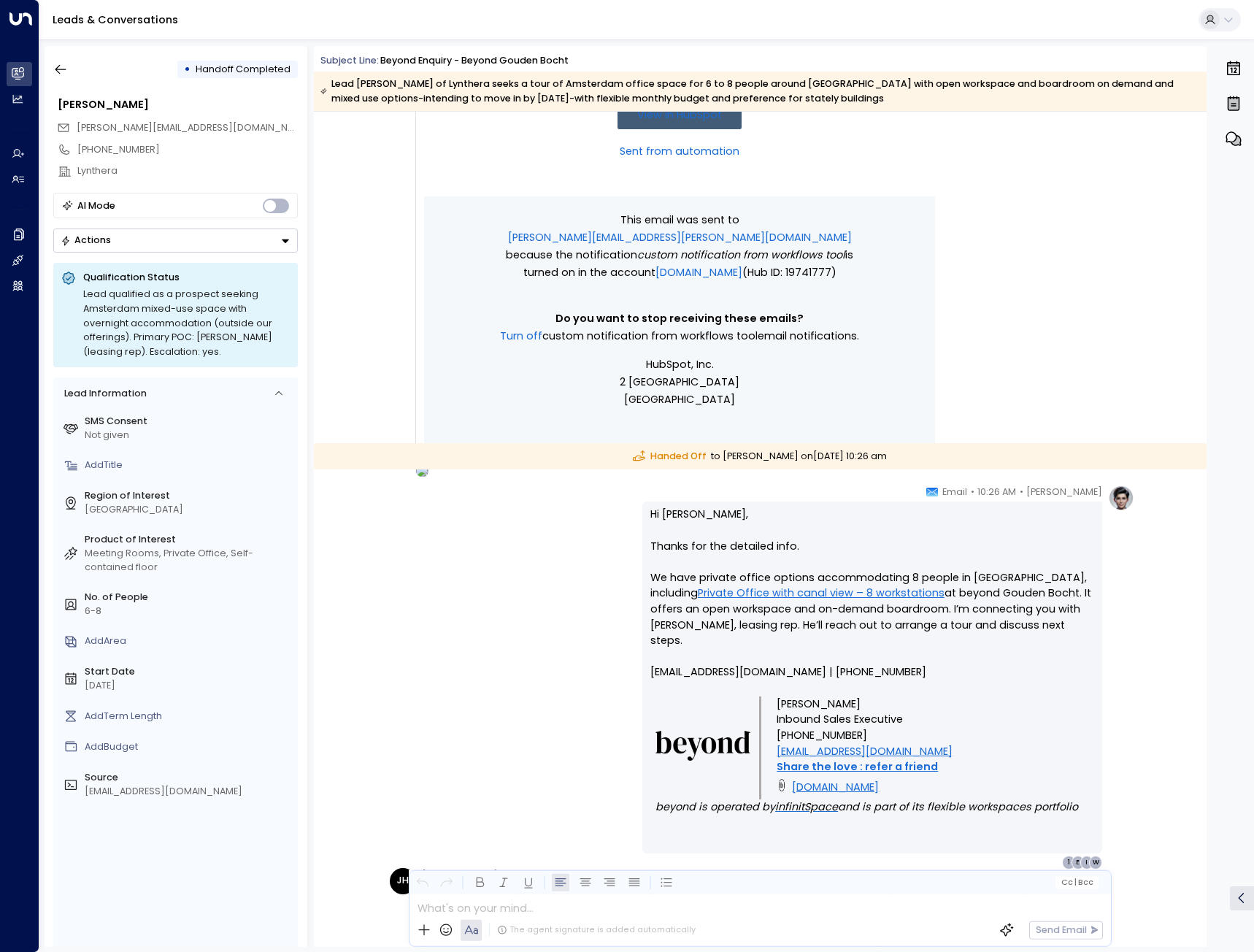
scroll to position [1060, 0]
click at [89, 167] on div "Lynthera" at bounding box center [187, 171] width 220 height 14
